Goal: Transaction & Acquisition: Purchase product/service

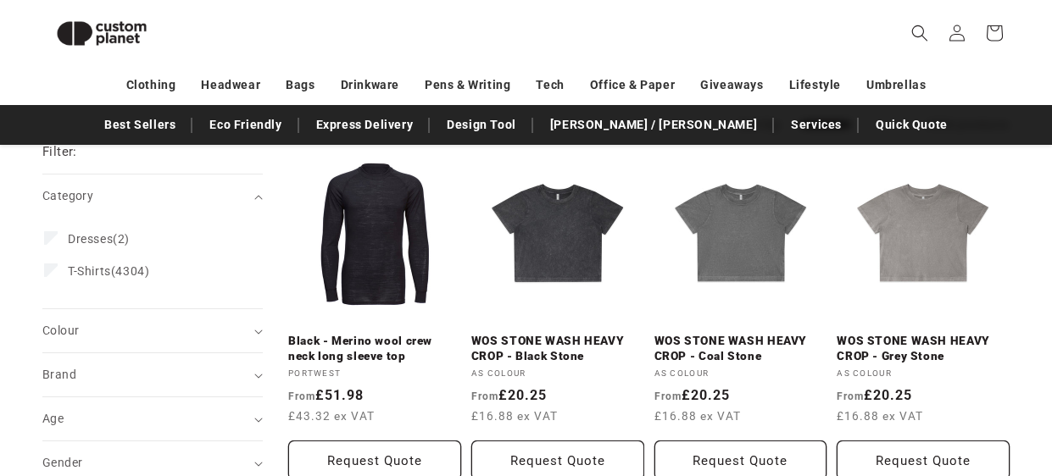
scroll to position [203, 0]
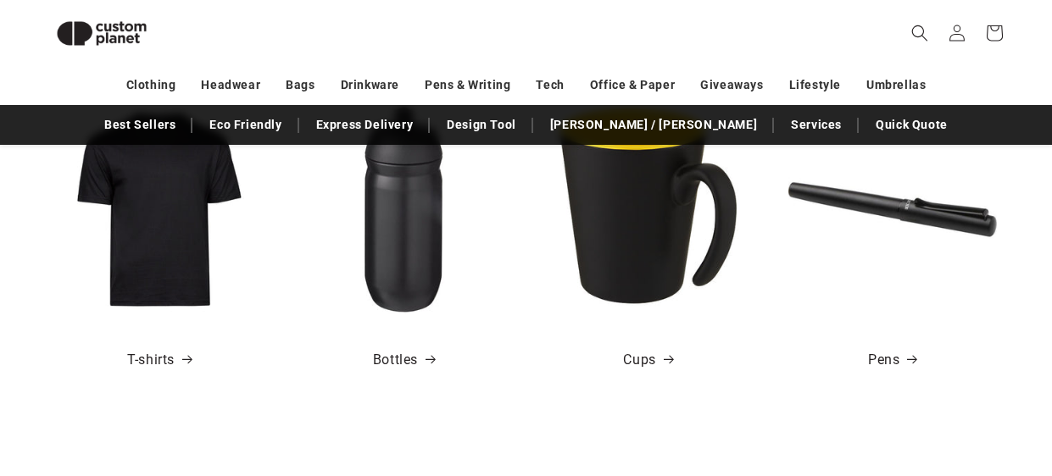
scroll to position [0, 1052]
click at [431, 363] on span at bounding box center [429, 360] width 17 height 25
